Goal: Information Seeking & Learning: Check status

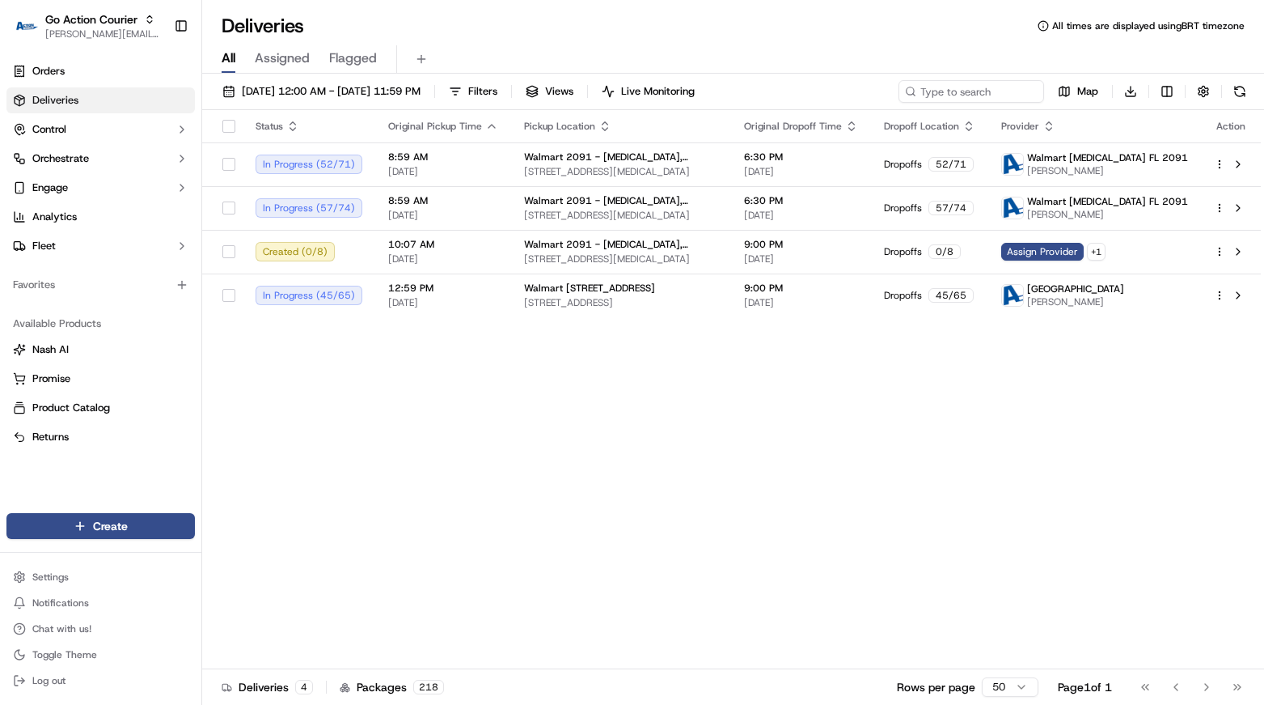
click at [512, 561] on div "Status Original Pickup Time Pickup Location Original Dropoff Time Dropoff Locat…" at bounding box center [731, 389] width 1059 height 559
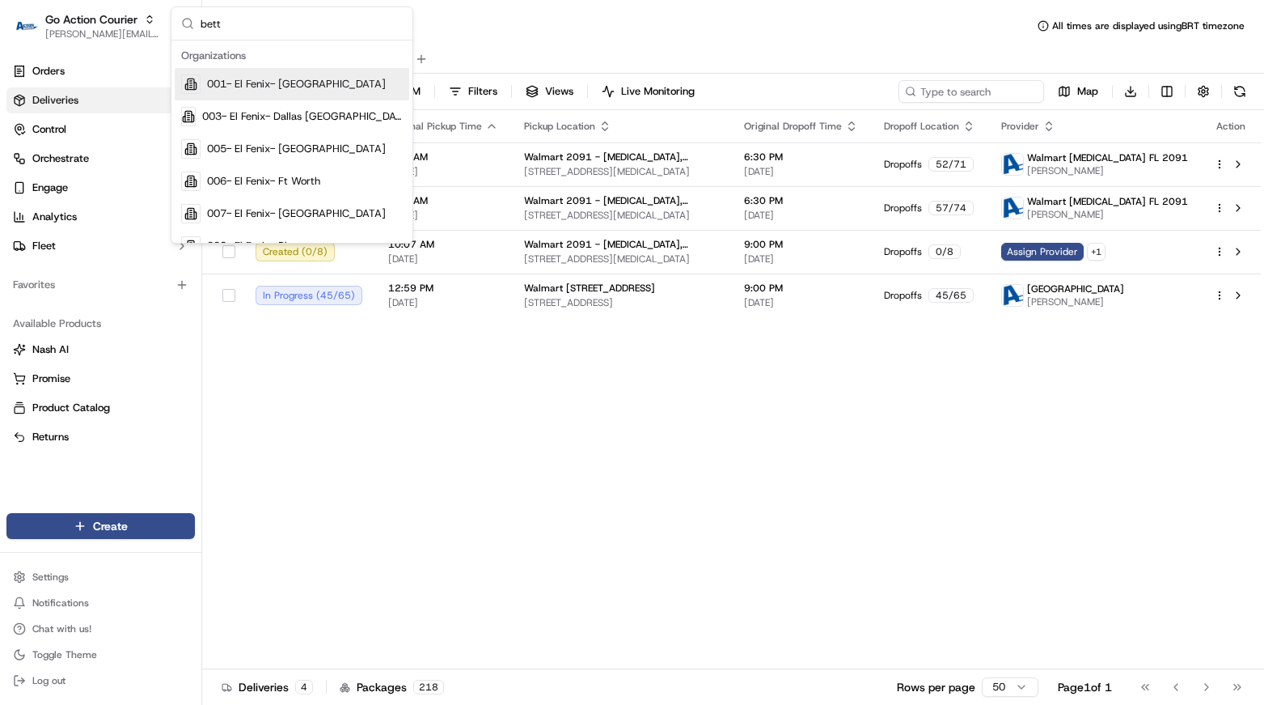
type input "betty"
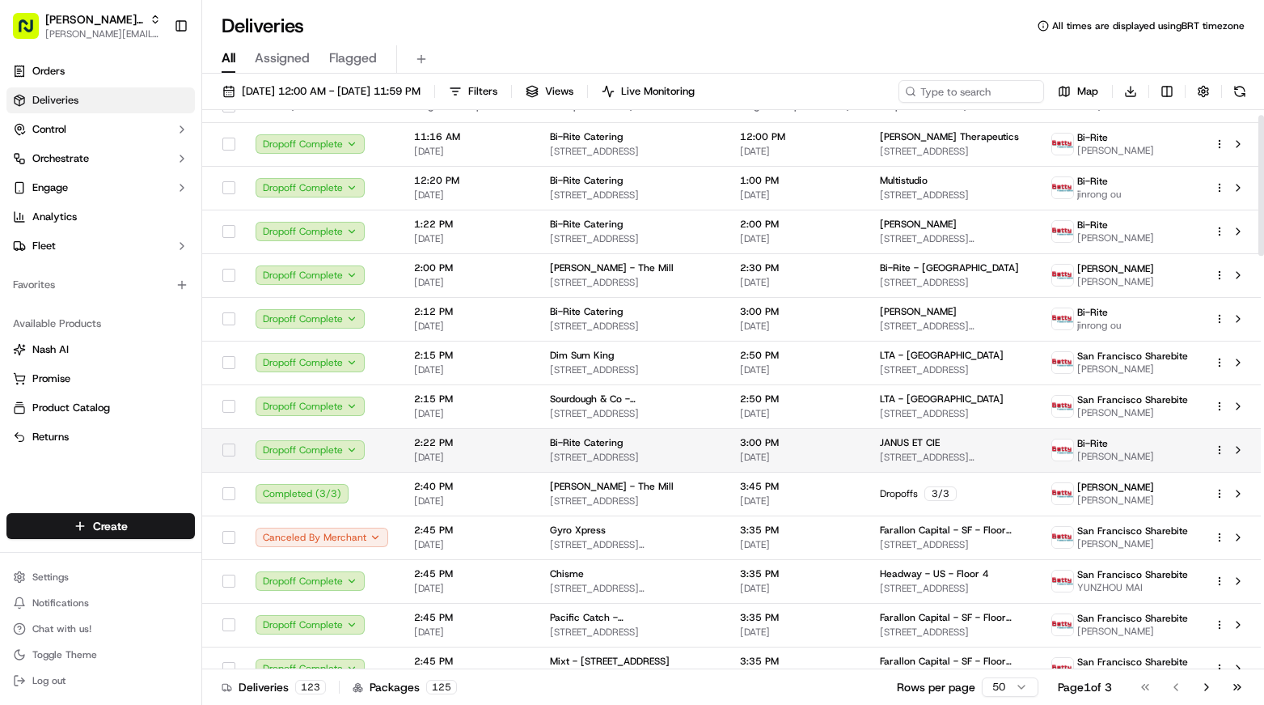
scroll to position [275, 0]
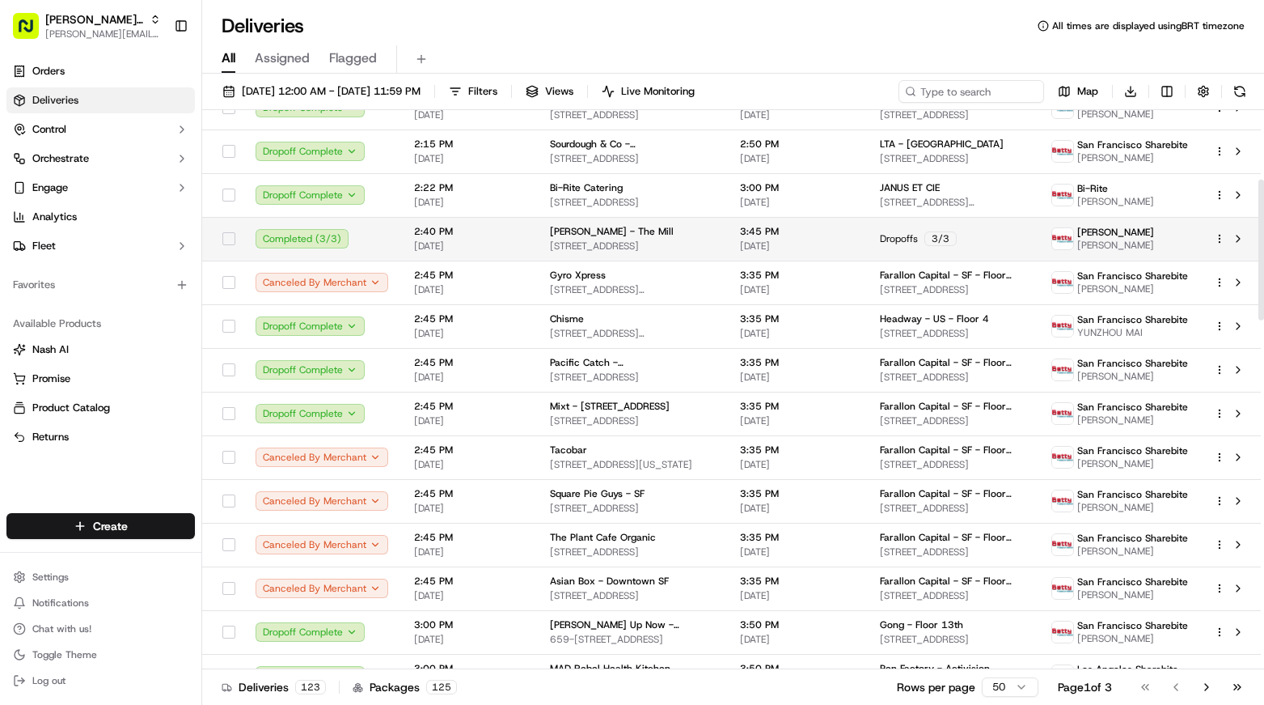
click at [383, 233] on div "Completed ( 3 / 3 )" at bounding box center [322, 238] width 133 height 19
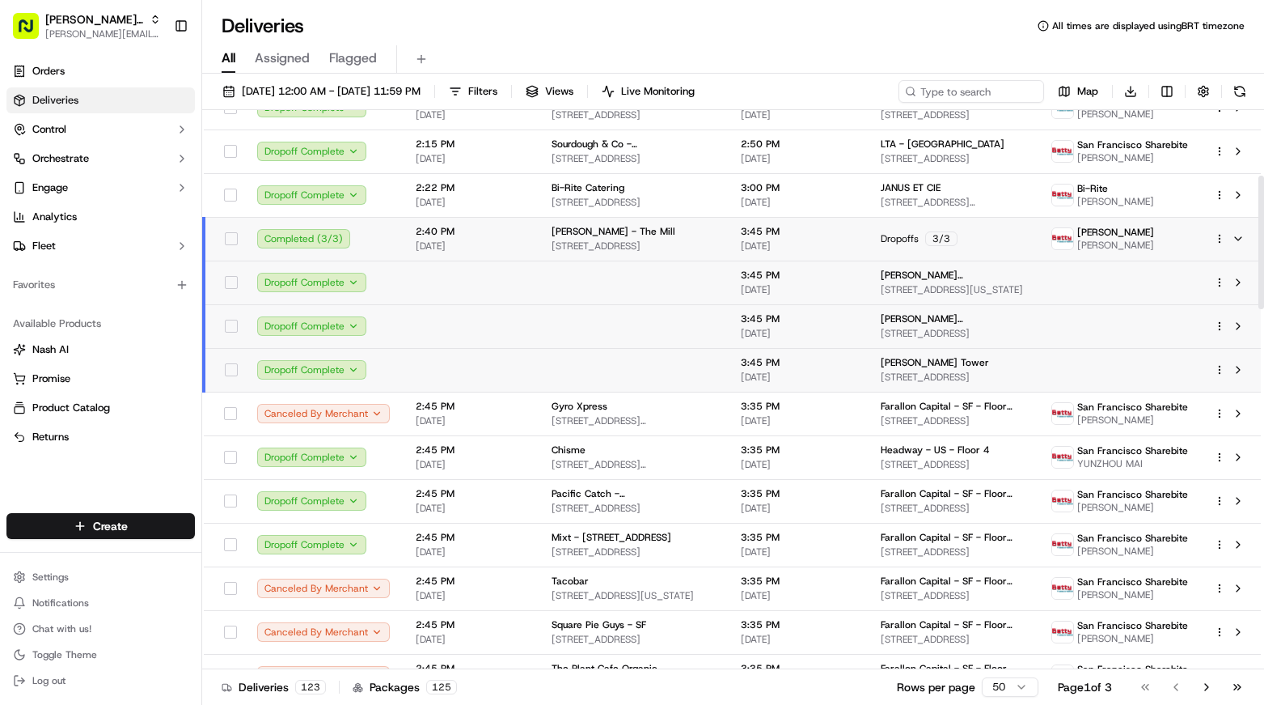
click at [388, 243] on td "Completed ( 3 / 3 )" at bounding box center [323, 239] width 159 height 44
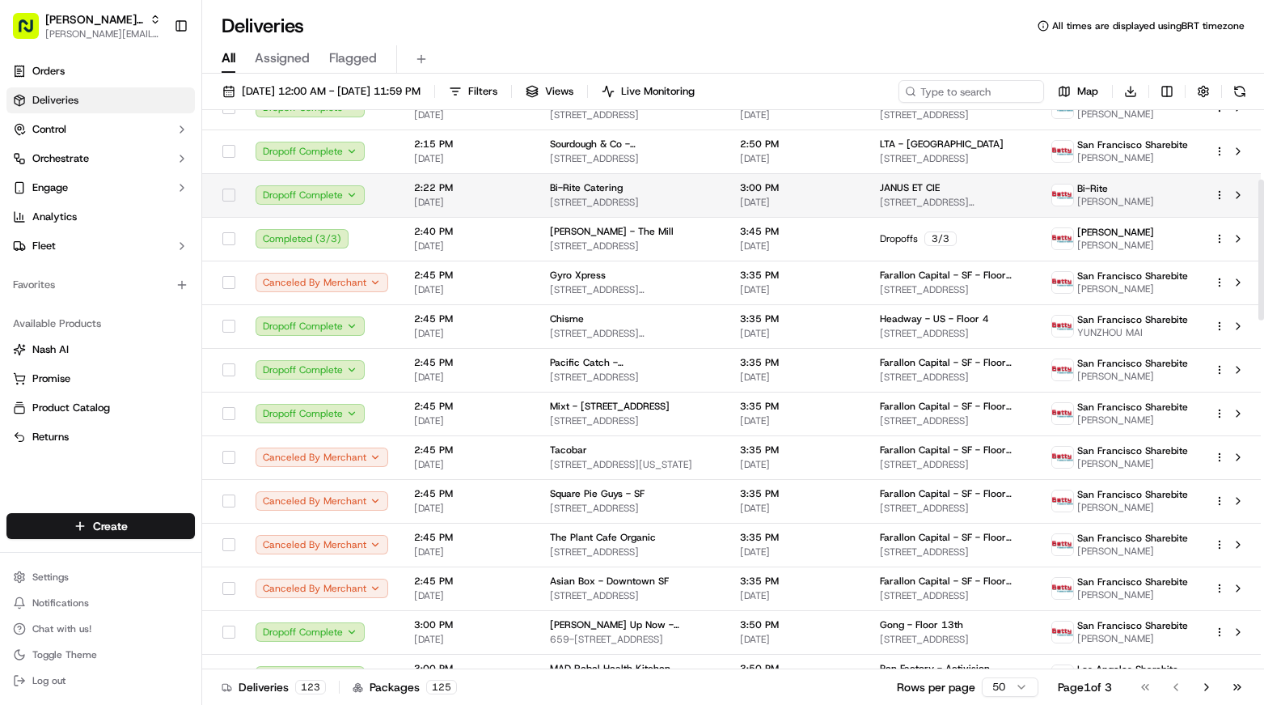
click at [388, 203] on td "Dropoff Complete" at bounding box center [322, 195] width 159 height 44
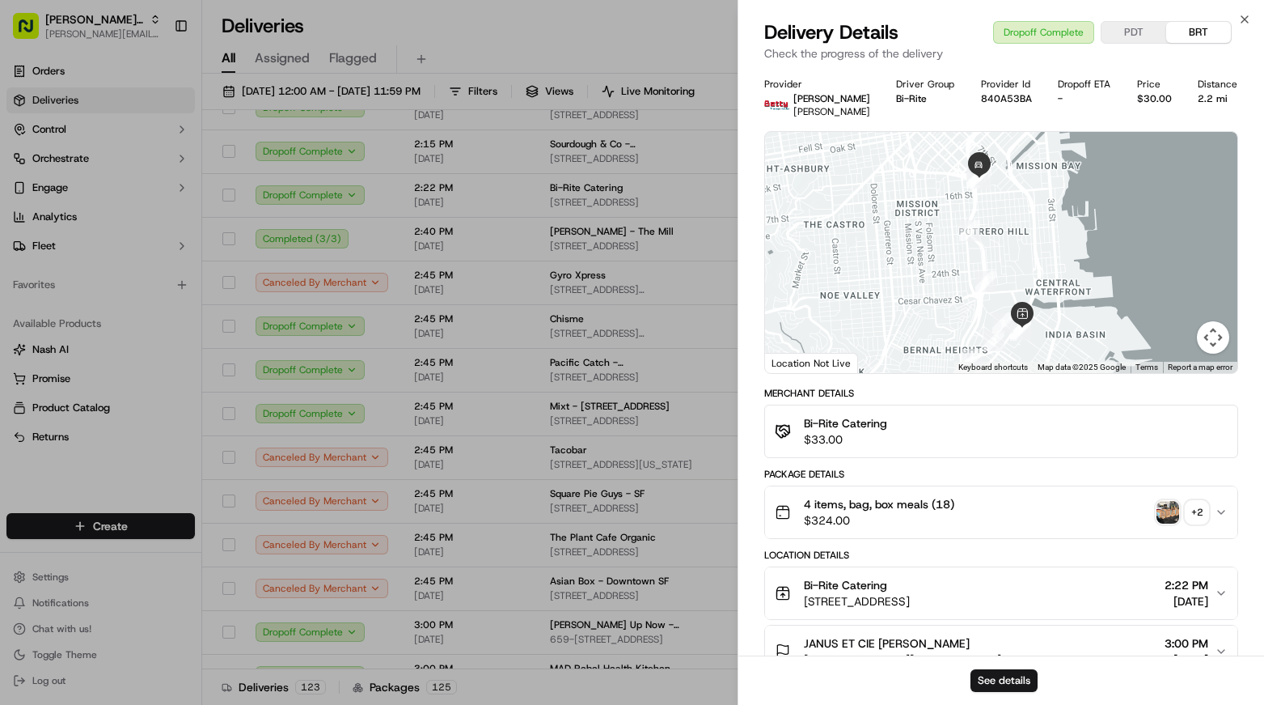
click at [1195, 518] on div "+ 2" at bounding box center [1197, 512] width 23 height 23
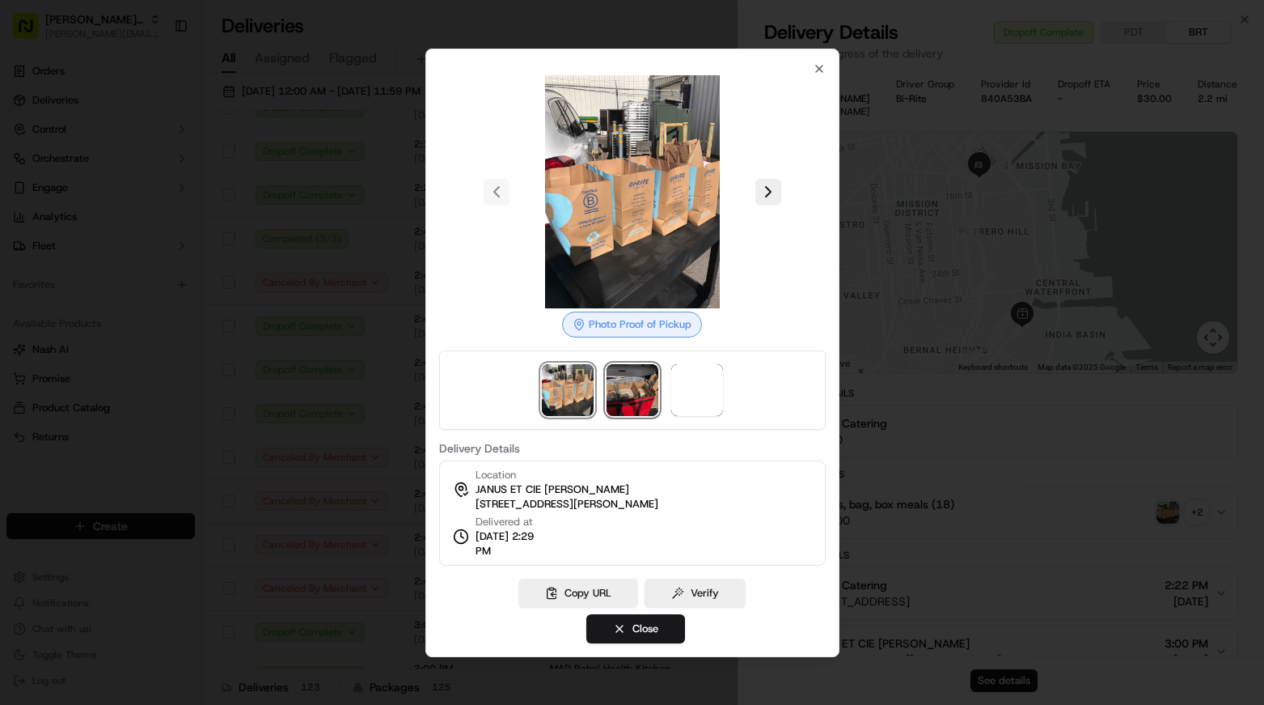
click at [650, 383] on img at bounding box center [633, 390] width 52 height 52
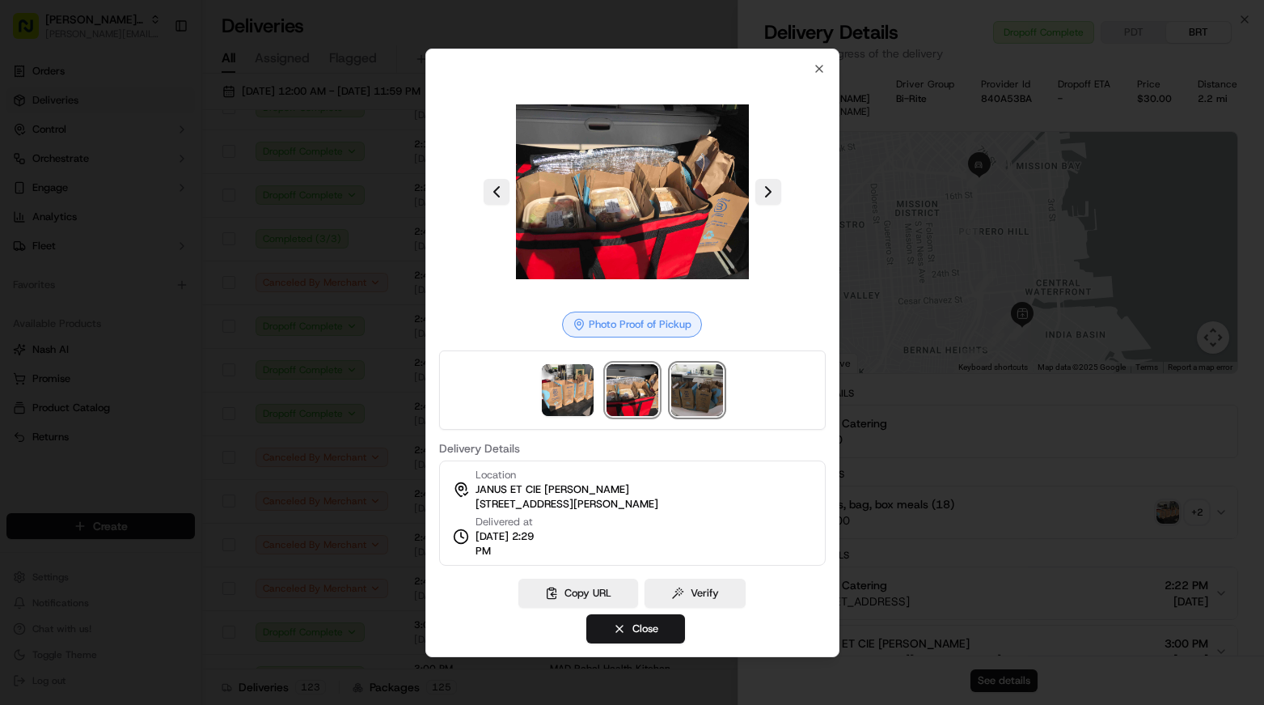
click at [680, 386] on img at bounding box center [697, 390] width 52 height 52
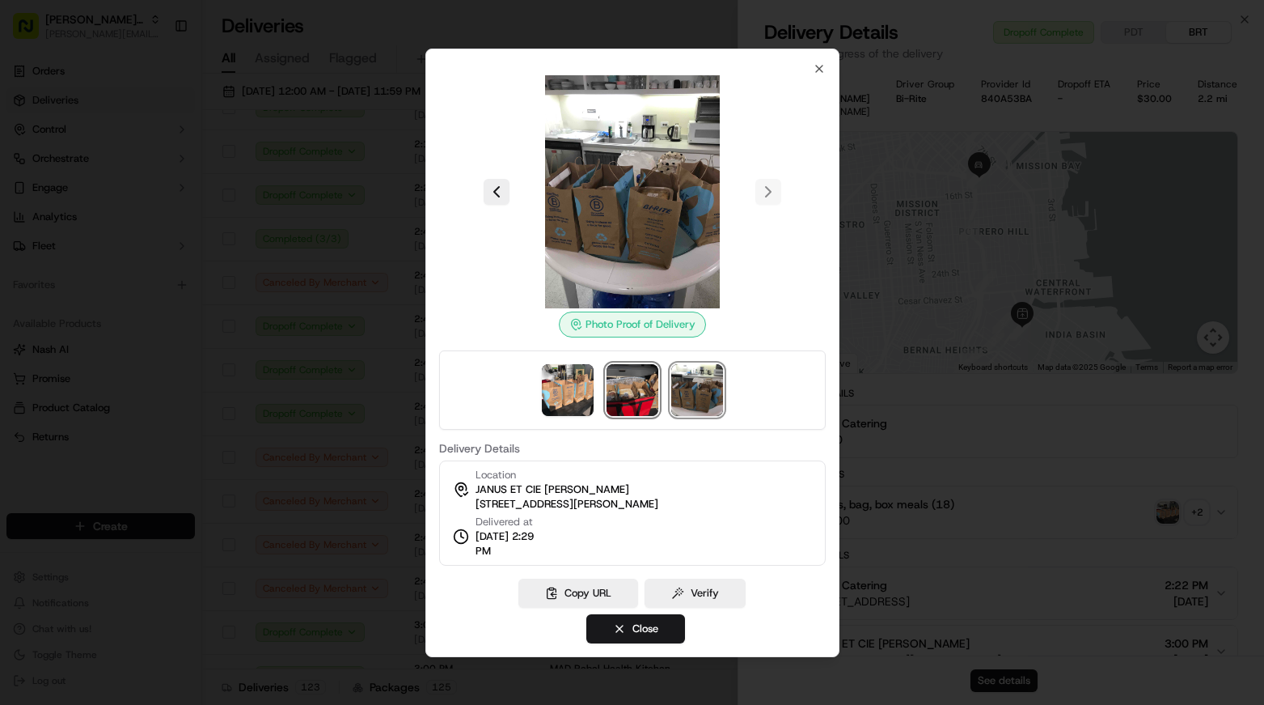
click at [629, 393] on img at bounding box center [633, 390] width 52 height 52
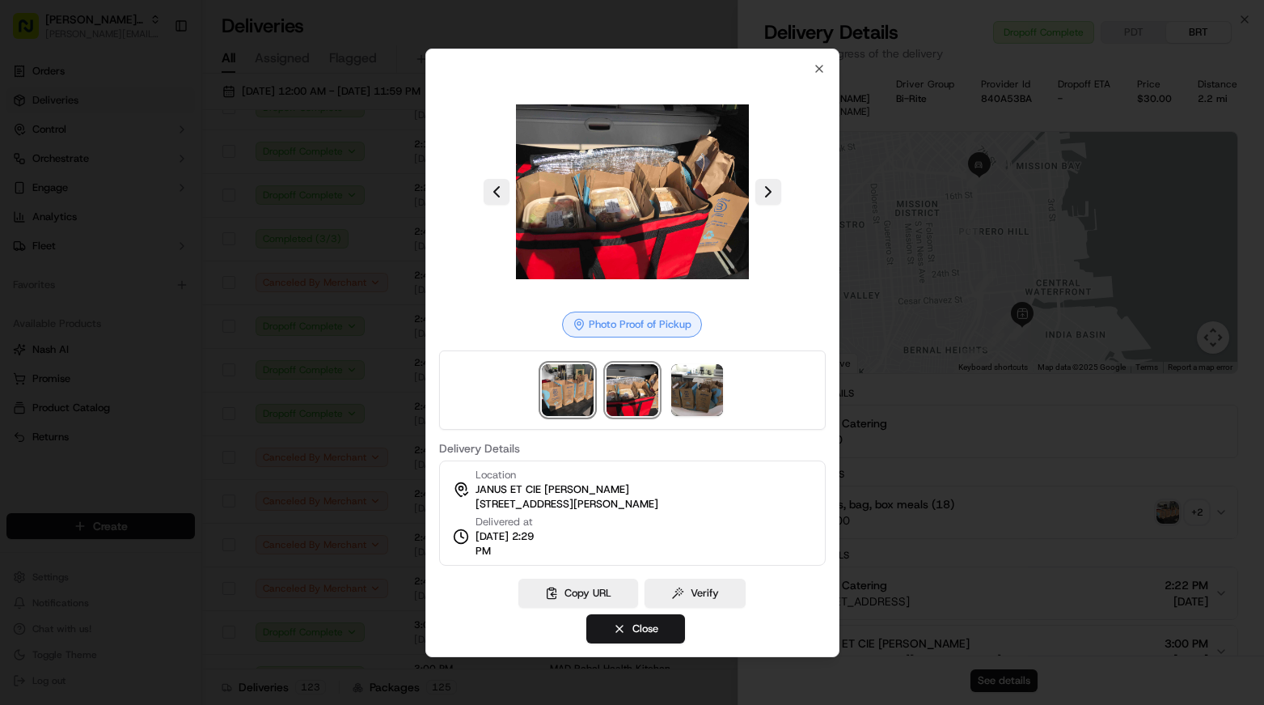
click at [580, 394] on img at bounding box center [568, 390] width 52 height 52
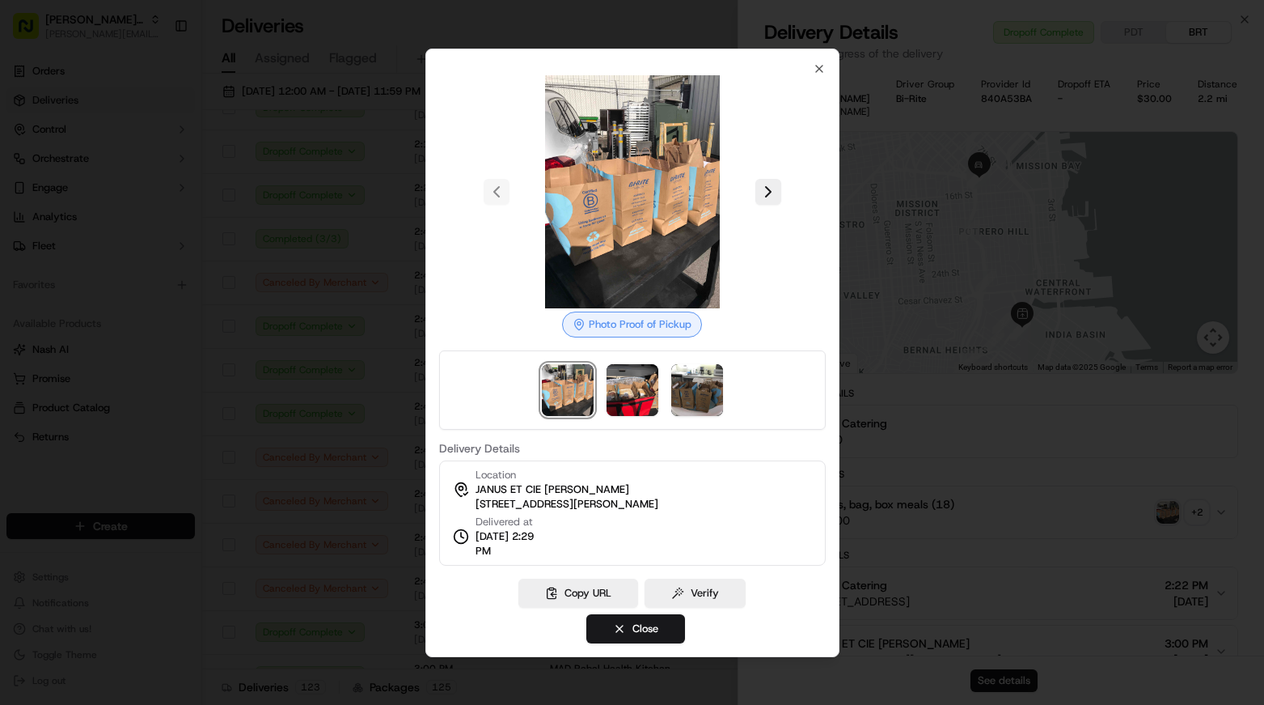
click at [341, 347] on div at bounding box center [632, 352] width 1264 height 705
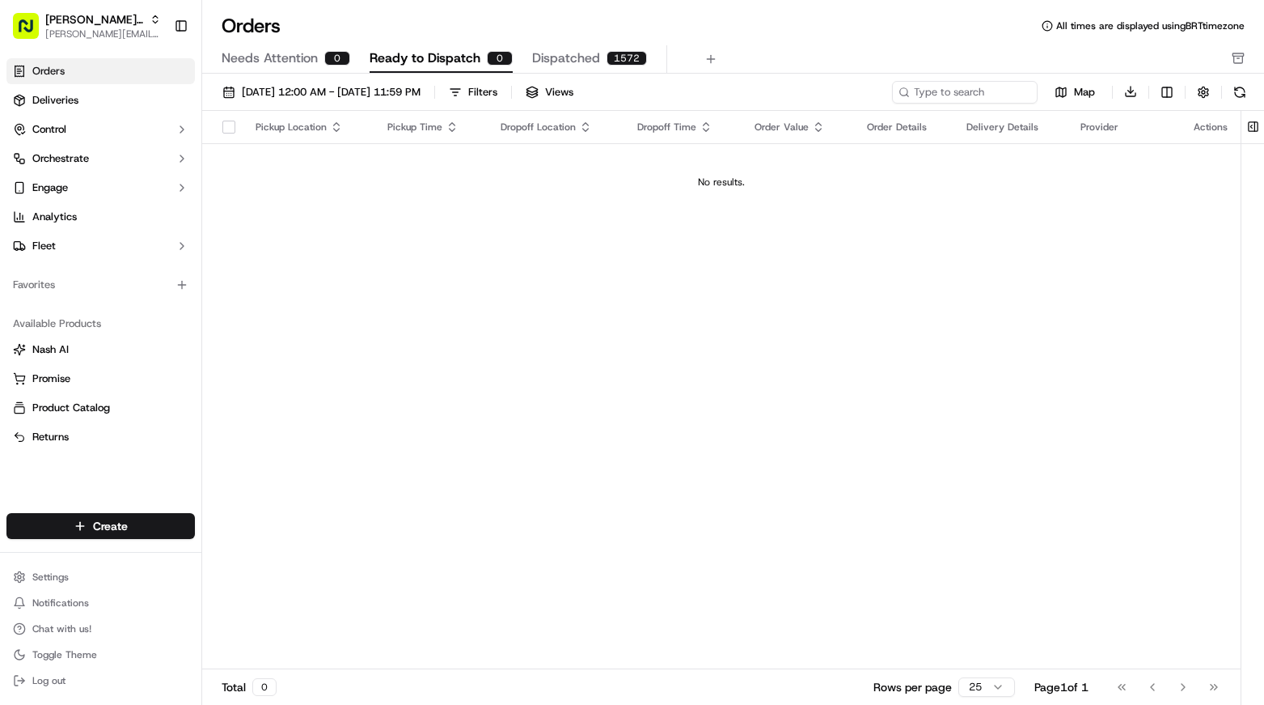
click at [519, 475] on div "Pickup Location Pickup Time Dropoff Location Dropoff Time Order Value Order Det…" at bounding box center [721, 390] width 1039 height 559
